Goal: Find specific page/section: Find specific page/section

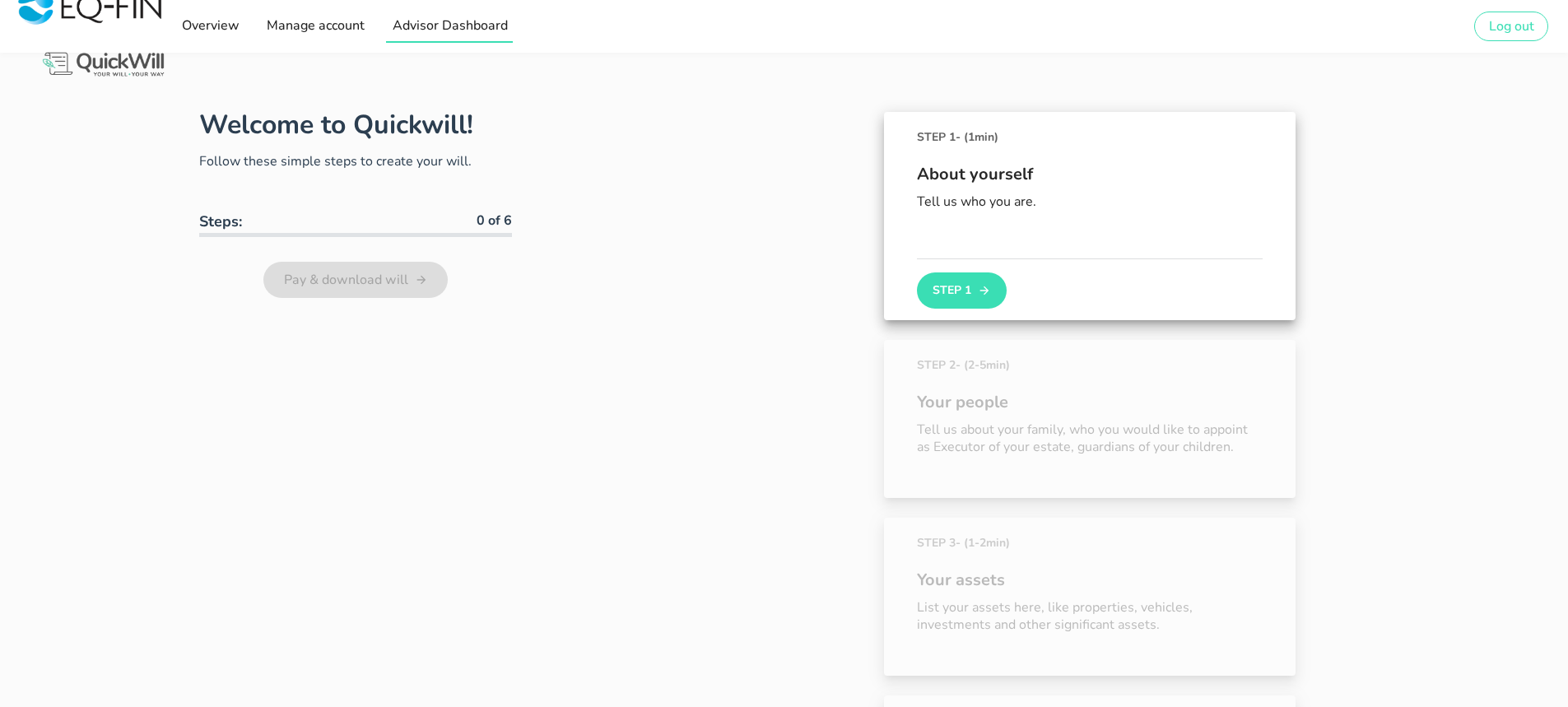
click at [420, 33] on span "Advisor Dashboard" at bounding box center [449, 25] width 116 height 18
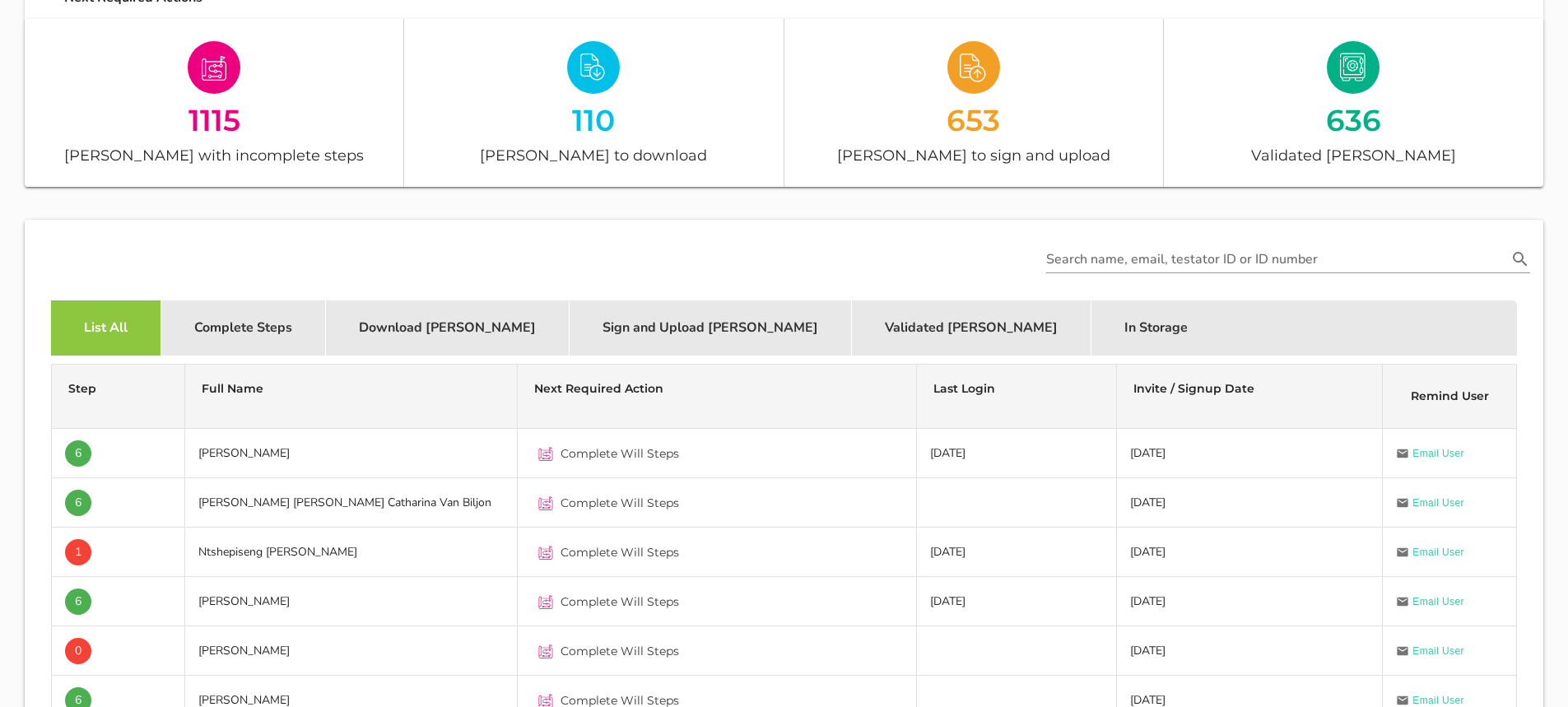
scroll to position [151, 0]
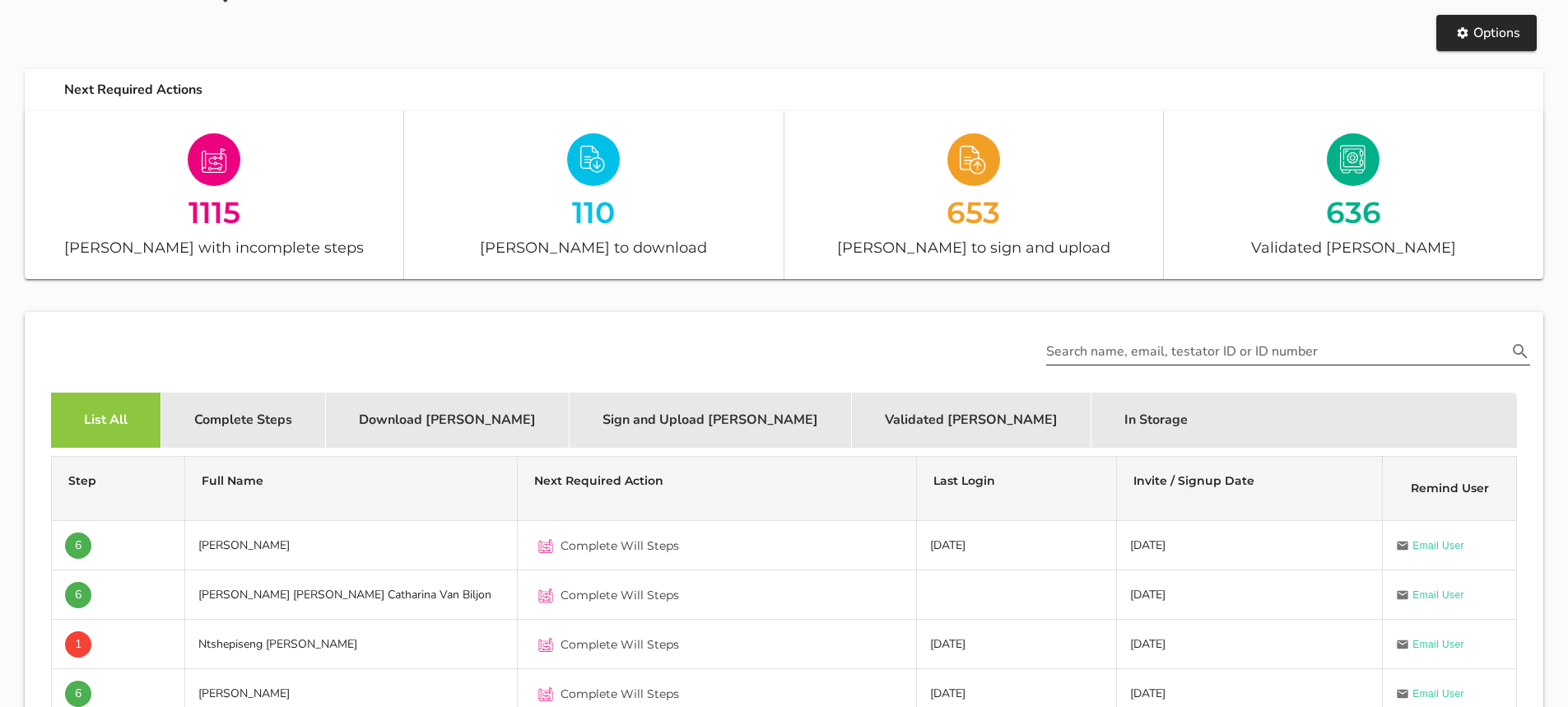
click at [1073, 344] on input "Search name, email, testator ID or ID number" at bounding box center [1277, 351] width 461 height 27
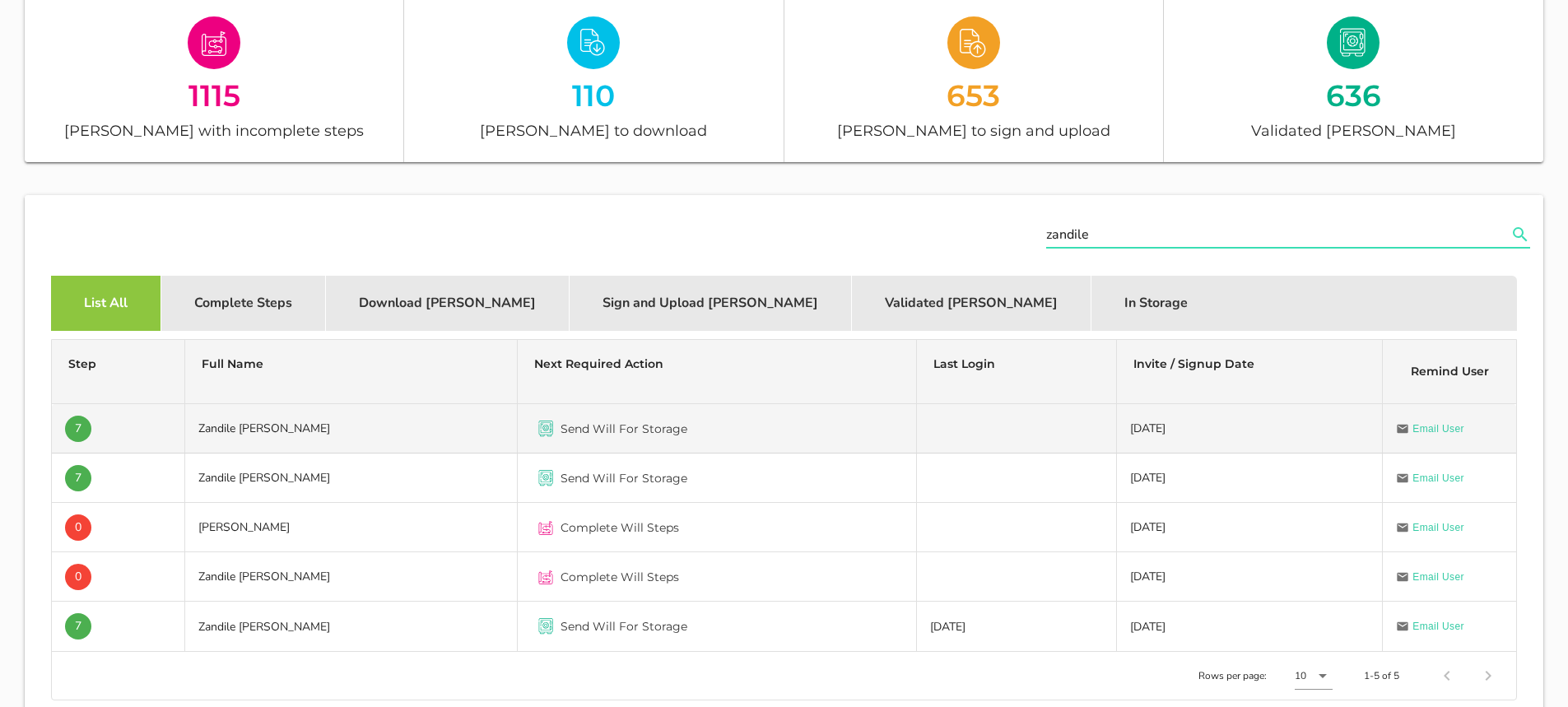
scroll to position [316, 0]
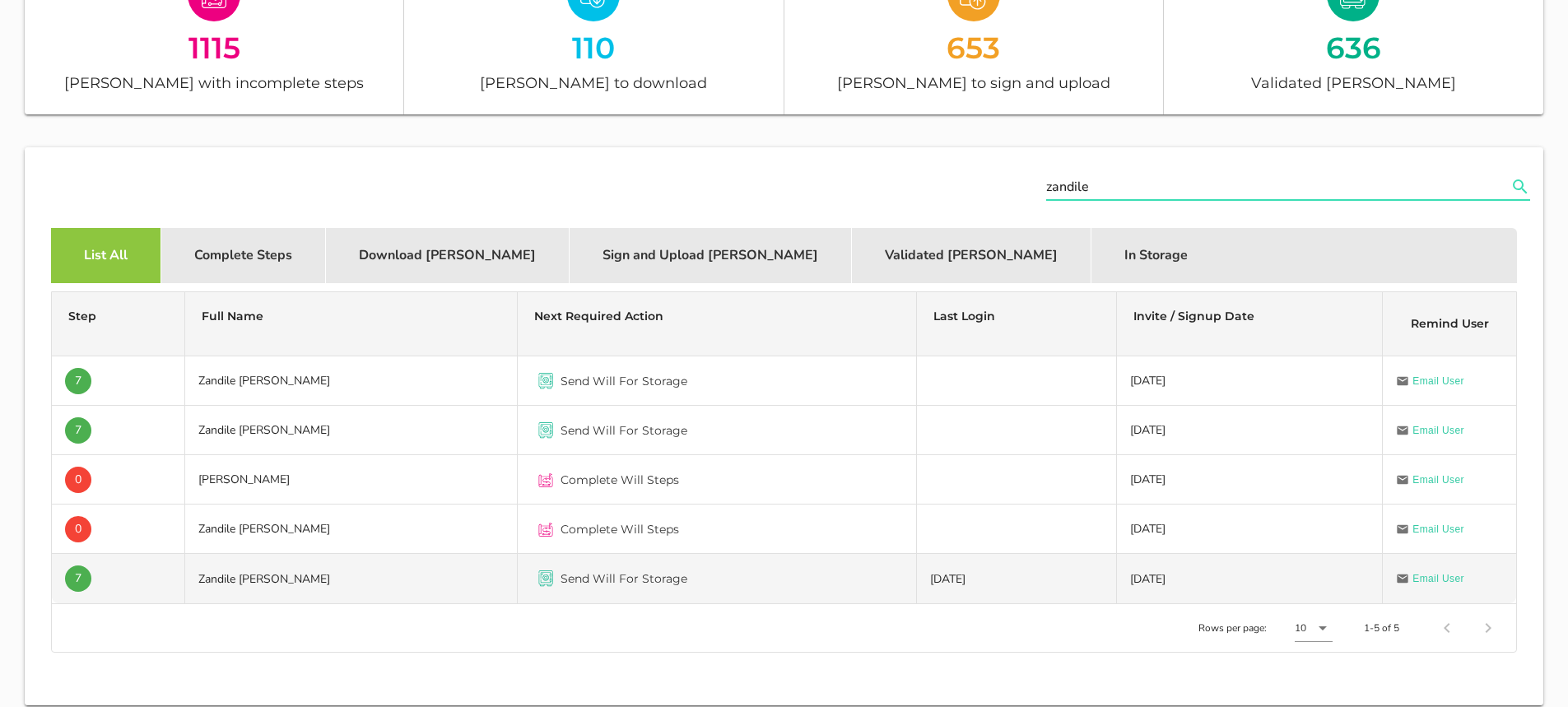
type input "zandile"
click at [318, 581] on td "Zandile [PERSON_NAME]" at bounding box center [351, 579] width 332 height 49
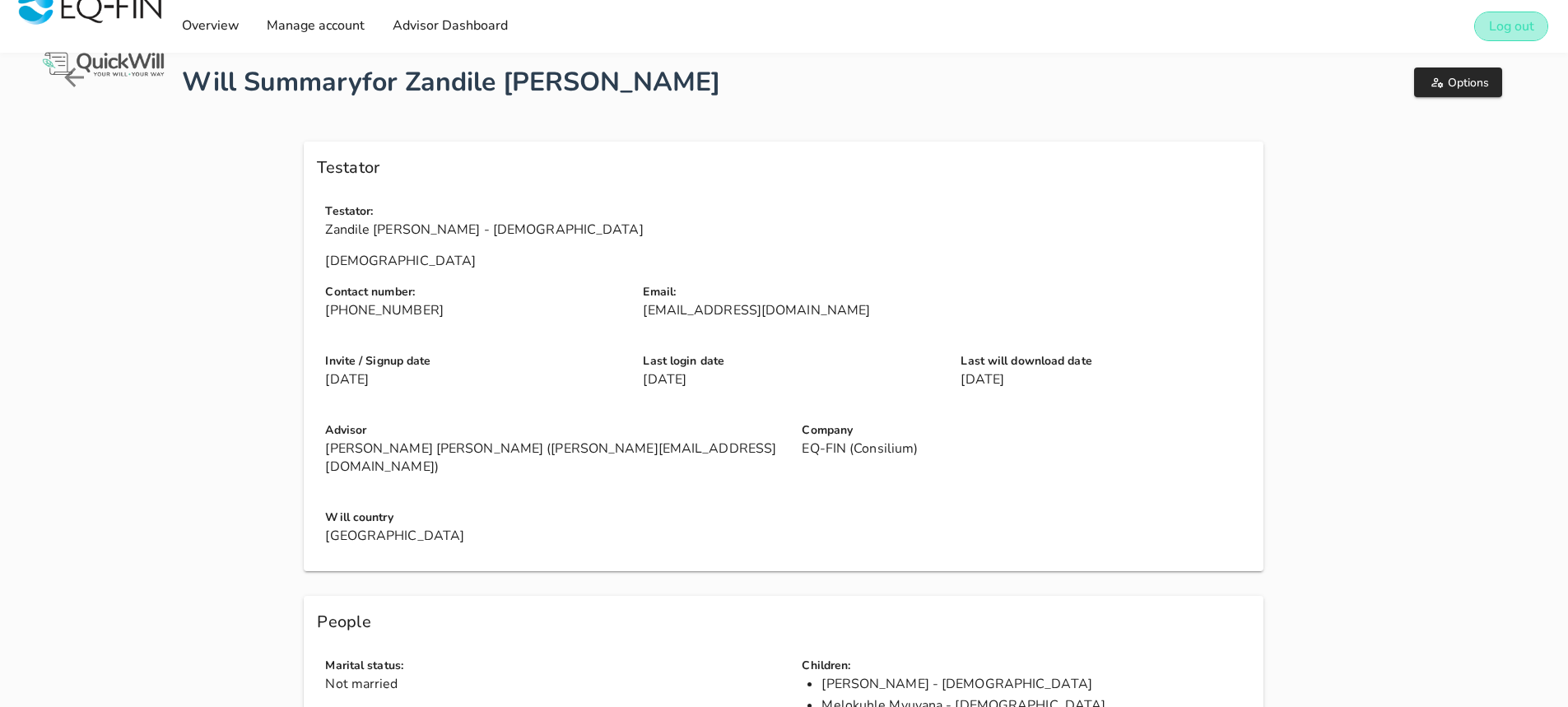
click at [1517, 27] on span "Log out" at bounding box center [1512, 26] width 46 height 18
